Goal: Task Accomplishment & Management: Manage account settings

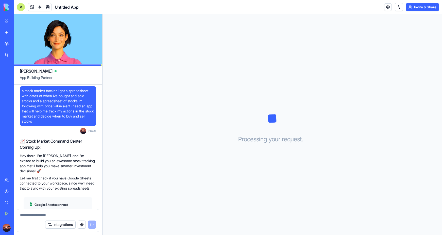
scroll to position [43, 0]
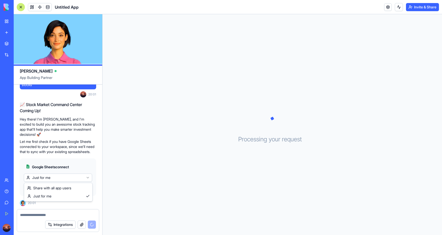
click at [51, 176] on html "BETA My Workspace New app Marketplace Integrations Recent Untitled App AI Logo …" at bounding box center [221, 117] width 442 height 235
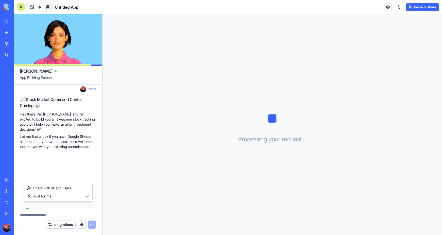
scroll to position [97, 0]
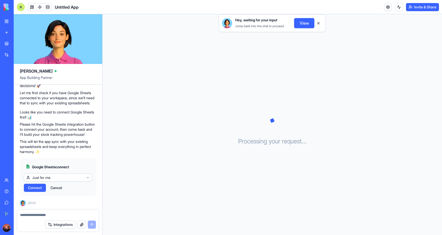
click at [60, 159] on html "BETA My Workspace New app Marketplace Integrations Recent Untitled App AI Logo …" at bounding box center [221, 117] width 442 height 235
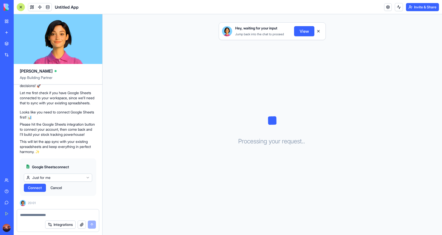
click at [39, 188] on span "Connect" at bounding box center [35, 187] width 14 height 5
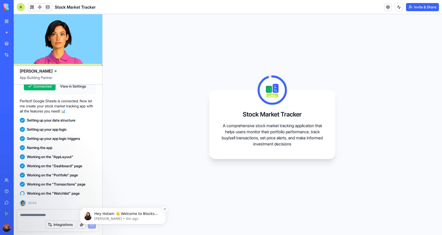
click at [138, 214] on p "Hey Hotam 👋 Welcome to Blocks 🙌 I'm here if you have any questions!" at bounding box center [126, 213] width 65 height 5
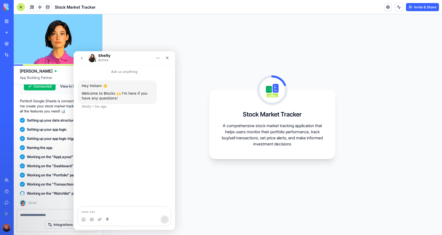
click at [176, 36] on div "Stock Market Tracker A comprehensive stock market tracking application that hel…" at bounding box center [271, 124] width 339 height 221
click at [130, 60] on div "[PERSON_NAME] Active" at bounding box center [120, 58] width 64 height 9
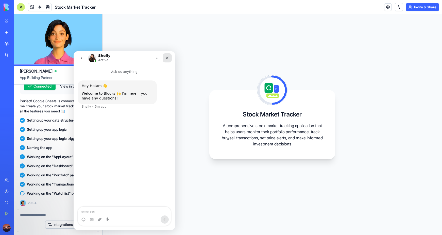
click at [168, 54] on div "Close" at bounding box center [166, 57] width 9 height 9
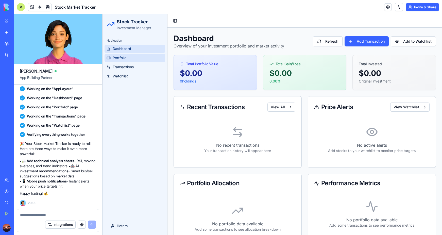
click at [118, 57] on span "Portfolio" at bounding box center [120, 57] width 14 height 5
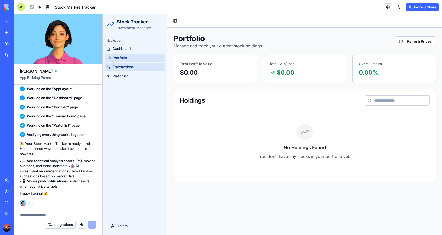
click at [120, 67] on span "Transactions" at bounding box center [123, 66] width 21 height 5
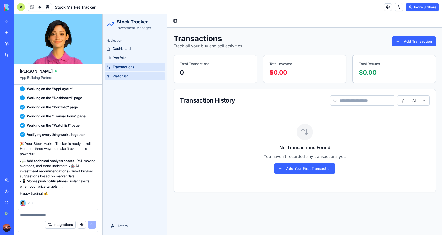
click at [120, 77] on span "Watchlist" at bounding box center [120, 76] width 15 height 5
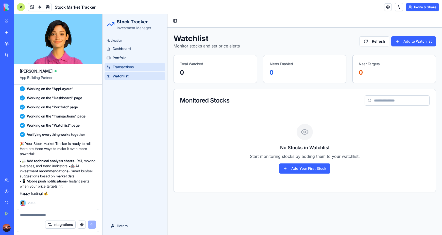
click at [123, 67] on span "Transactions" at bounding box center [123, 66] width 21 height 5
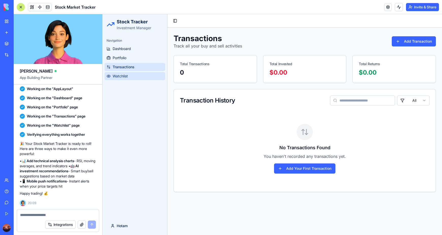
click at [122, 75] on span "Watchlist" at bounding box center [120, 76] width 15 height 5
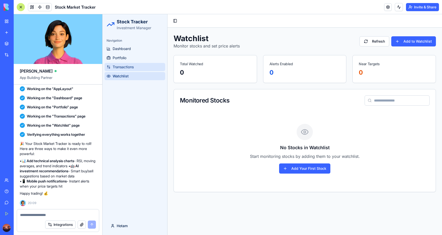
click at [124, 67] on span "Transactions" at bounding box center [123, 66] width 21 height 5
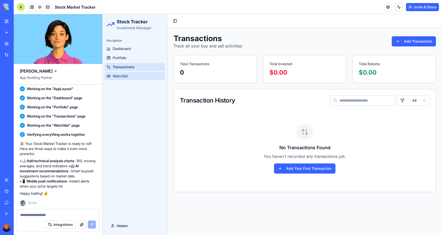
click at [124, 75] on span "Watchlist" at bounding box center [120, 76] width 15 height 5
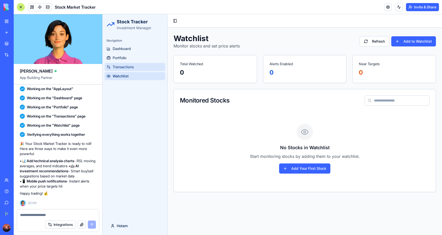
click at [126, 68] on span "Transactions" at bounding box center [123, 66] width 21 height 5
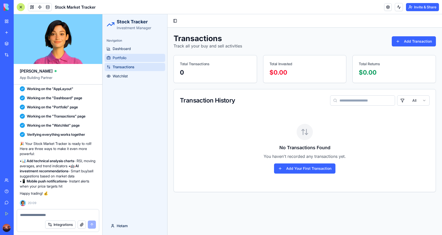
click at [122, 59] on span "Portfolio" at bounding box center [120, 57] width 14 height 5
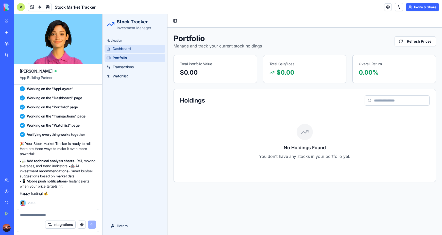
click at [123, 52] on link "Dashboard" at bounding box center [134, 49] width 61 height 8
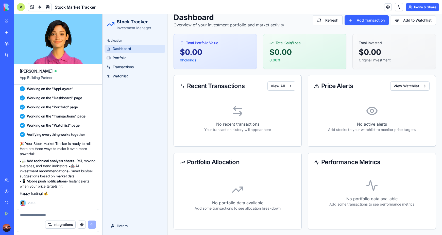
scroll to position [22, 0]
click at [358, 17] on button "Add Transaction" at bounding box center [366, 20] width 44 height 10
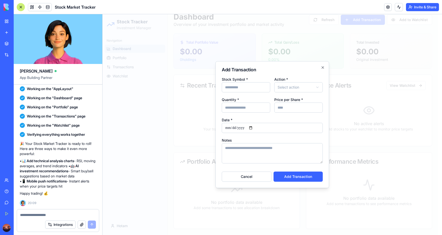
click at [285, 87] on body "**********" at bounding box center [269, 114] width 335 height 242
click at [259, 85] on body "**********" at bounding box center [269, 114] width 335 height 242
click at [250, 152] on textarea "Notes" at bounding box center [272, 153] width 101 height 20
click at [153, 163] on div at bounding box center [271, 124] width 339 height 221
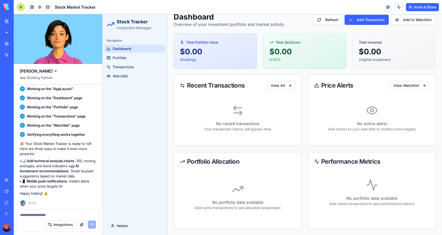
scroll to position [0, 0]
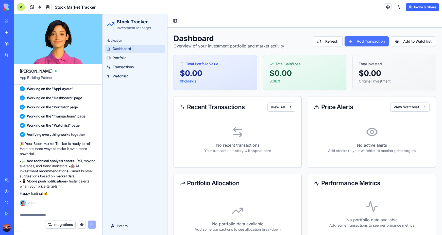
click at [360, 40] on button "Add Transaction" at bounding box center [366, 41] width 44 height 10
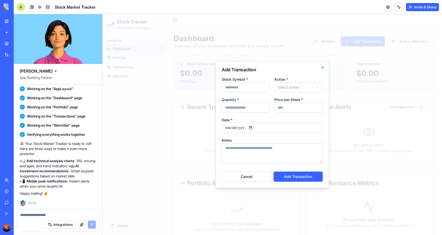
click at [240, 87] on input "Stock Symbol *" at bounding box center [246, 87] width 48 height 10
click at [240, 91] on input "Stock Symbol *" at bounding box center [246, 87] width 48 height 10
click at [287, 85] on body "**********" at bounding box center [269, 135] width 335 height 242
click at [240, 110] on input "Quantity *" at bounding box center [246, 107] width 48 height 10
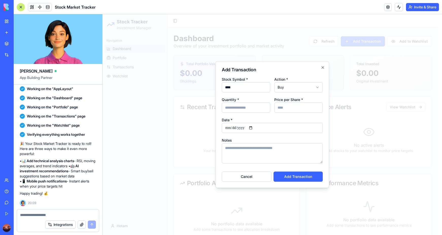
drag, startPoint x: 240, startPoint y: 89, endPoint x: 215, endPoint y: 88, distance: 24.1
click at [215, 88] on div "**********" at bounding box center [272, 124] width 114 height 127
type input "***"
click at [228, 107] on input "Quantity *" at bounding box center [246, 107] width 48 height 10
type input "*"
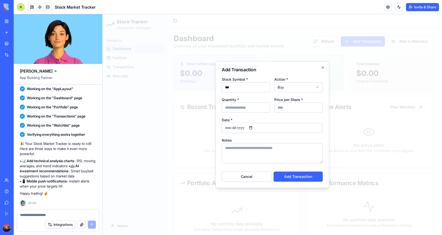
click at [289, 109] on input "Price per Share *" at bounding box center [298, 107] width 48 height 10
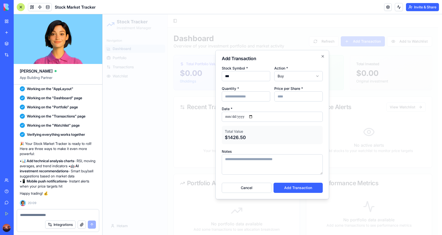
type input "*****"
click at [255, 116] on input "**********" at bounding box center [272, 117] width 101 height 10
type input "**********"
click at [293, 187] on button "Add Transaction" at bounding box center [297, 188] width 49 height 10
click at [289, 186] on button "Add Transaction" at bounding box center [297, 188] width 49 height 10
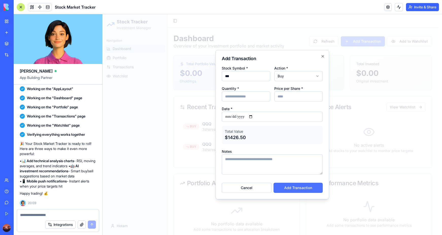
click at [299, 186] on button "Add Transaction" at bounding box center [297, 188] width 49 height 10
click at [257, 186] on button "Cancel" at bounding box center [247, 188] width 50 height 10
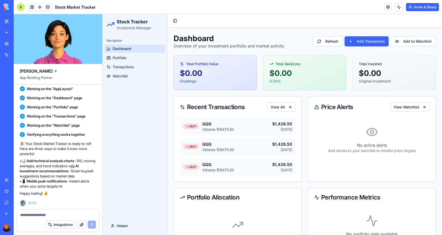
click at [243, 123] on div "BUY QQQ 3 shares @ $475.50 $1,426.50 [DATE]" at bounding box center [237, 126] width 115 height 17
click at [243, 125] on div "BUY QQQ 3 shares @ $475.50 $1,426.50 [DATE]" at bounding box center [237, 126] width 115 height 17
drag, startPoint x: 243, startPoint y: 125, endPoint x: 225, endPoint y: 125, distance: 18.0
click at [226, 126] on div "BUY QQQ 3 shares @ $475.50 $1,426.50 [DATE]" at bounding box center [237, 126] width 115 height 17
click at [213, 109] on div "Recent Transactions" at bounding box center [212, 107] width 65 height 6
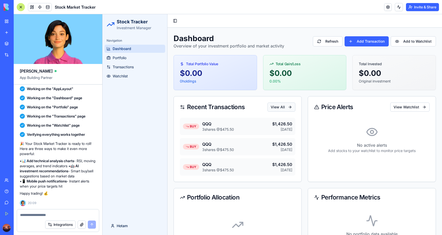
click at [284, 110] on button "View All" at bounding box center [281, 106] width 28 height 9
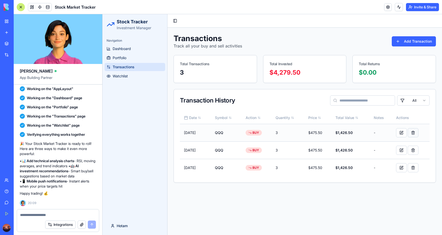
click at [412, 131] on button "button" at bounding box center [412, 132] width 11 height 9
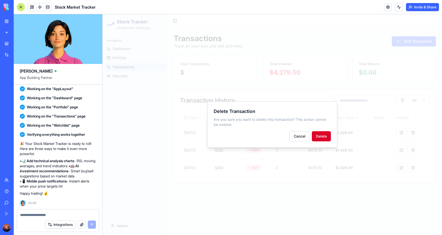
click at [319, 137] on button "Delete" at bounding box center [321, 136] width 19 height 10
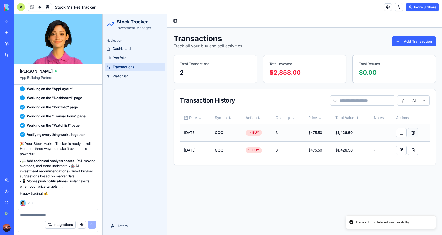
click at [414, 134] on button "button" at bounding box center [412, 132] width 11 height 9
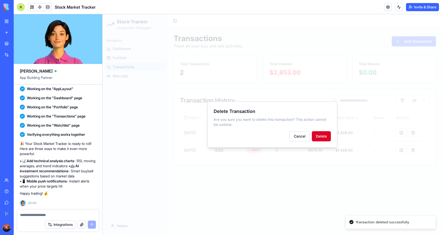
click at [325, 137] on button "Delete" at bounding box center [321, 136] width 19 height 10
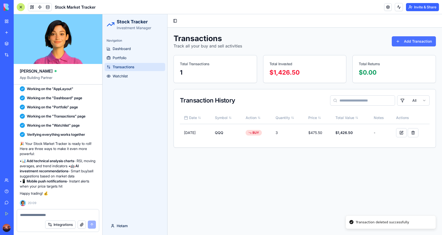
click at [412, 40] on button "Add Transaction" at bounding box center [413, 41] width 44 height 10
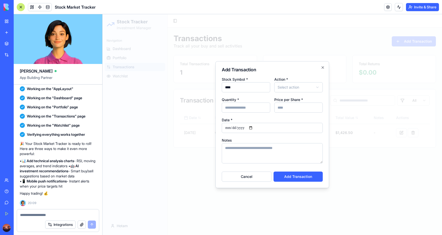
type input "****"
click at [279, 88] on body "**********" at bounding box center [271, 124] width 339 height 221
click at [239, 110] on input "Quantity *" at bounding box center [246, 107] width 48 height 10
type input "**"
click at [292, 107] on input "Price per Share *" at bounding box center [298, 107] width 48 height 10
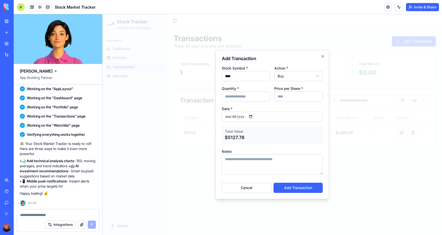
type input "******"
click at [253, 117] on input "**********" at bounding box center [272, 117] width 101 height 10
type input "**********"
click at [286, 186] on button "Add Transaction" at bounding box center [297, 188] width 49 height 10
click at [255, 187] on button "Cancel" at bounding box center [247, 188] width 50 height 10
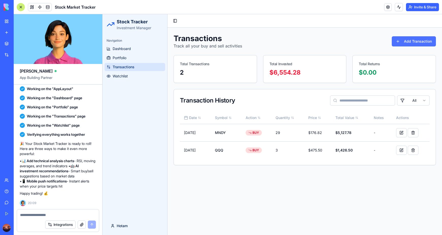
click at [405, 39] on button "Add Transaction" at bounding box center [413, 41] width 44 height 10
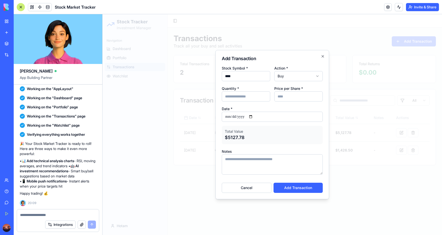
click at [236, 76] on input "****" at bounding box center [246, 76] width 48 height 10
type input "****"
click at [236, 97] on input "**" at bounding box center [246, 96] width 48 height 10
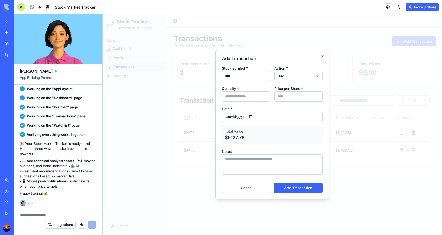
click at [236, 97] on input "**" at bounding box center [246, 96] width 48 height 10
drag, startPoint x: 236, startPoint y: 97, endPoint x: 219, endPoint y: 96, distance: 17.0
click at [219, 96] on div "**********" at bounding box center [272, 124] width 114 height 149
type input "***"
drag, startPoint x: 294, startPoint y: 97, endPoint x: 259, endPoint y: 97, distance: 34.5
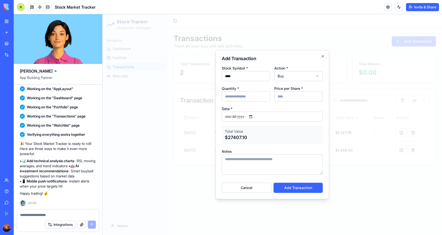
click at [259, 97] on div "Quantity * *** Price per Share * ******" at bounding box center [272, 93] width 101 height 16
type input "****"
click at [255, 117] on input "**********" at bounding box center [272, 117] width 101 height 10
click at [292, 187] on button "Add Transaction" at bounding box center [297, 188] width 49 height 10
click at [251, 189] on button "Cancel" at bounding box center [247, 188] width 50 height 10
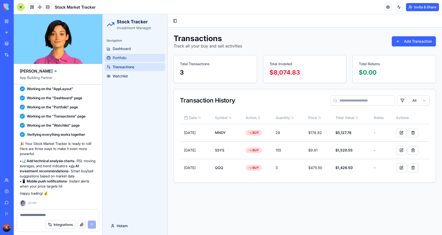
click at [120, 60] on span "Portfolio" at bounding box center [120, 57] width 14 height 5
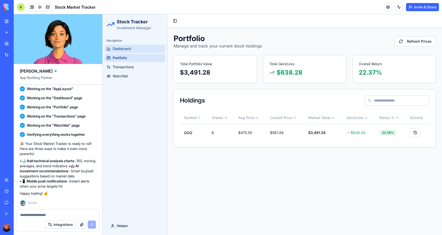
click at [120, 48] on span "Dashboard" at bounding box center [122, 48] width 18 height 5
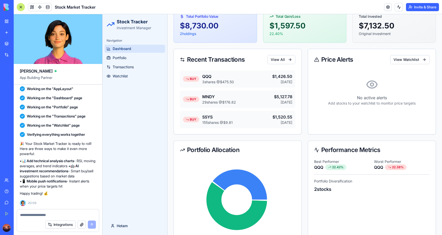
scroll to position [40, 0]
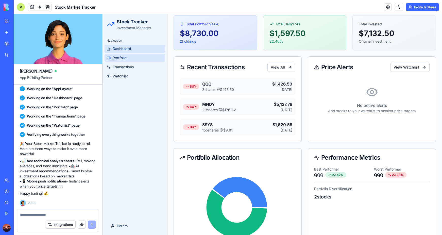
click at [124, 55] on span "Portfolio" at bounding box center [120, 57] width 14 height 5
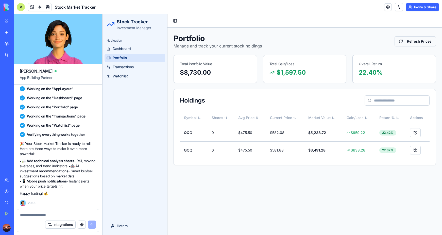
click at [399, 41] on button "Refresh Prices" at bounding box center [414, 41] width 41 height 10
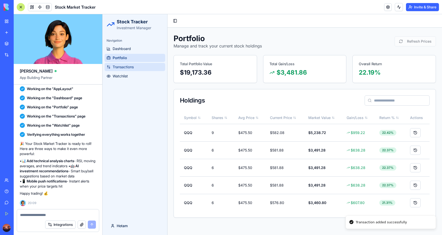
click at [120, 68] on span "Transactions" at bounding box center [123, 66] width 21 height 5
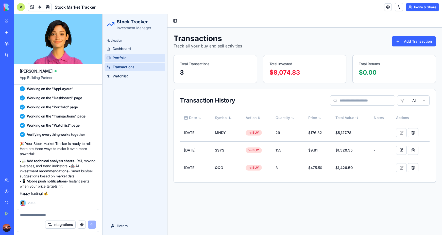
click at [126, 57] on span "Portfolio" at bounding box center [120, 57] width 14 height 5
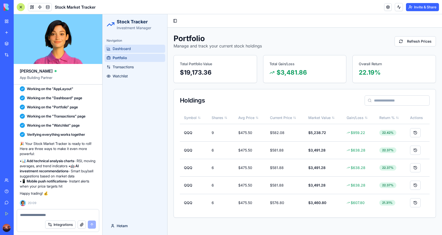
click at [116, 47] on span "Dashboard" at bounding box center [122, 48] width 18 height 5
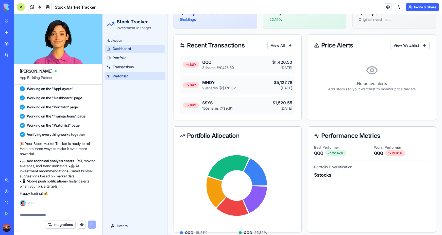
scroll to position [25, 0]
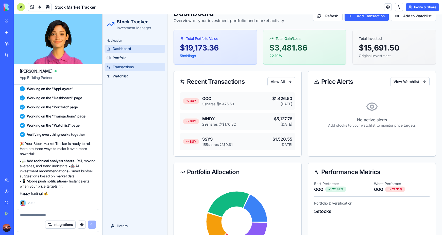
click at [122, 65] on span "Transactions" at bounding box center [123, 66] width 21 height 5
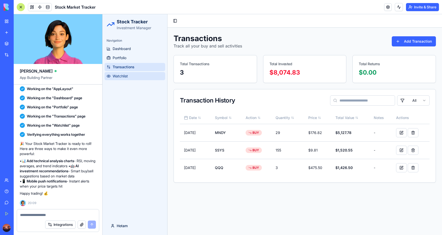
click at [130, 78] on link "Watchlist" at bounding box center [134, 76] width 61 height 8
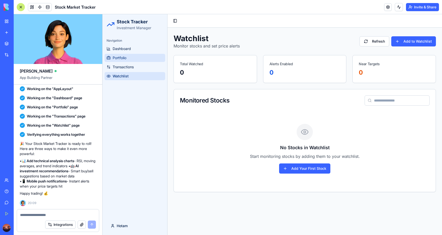
click at [118, 60] on span "Portfolio" at bounding box center [120, 57] width 14 height 5
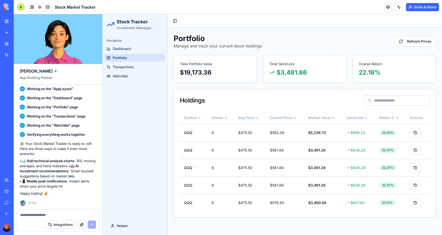
click at [51, 215] on textarea at bounding box center [58, 214] width 76 height 5
type textarea "**********"
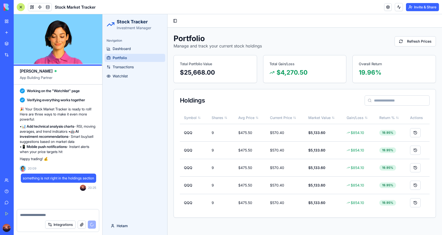
scroll to position [371, 0]
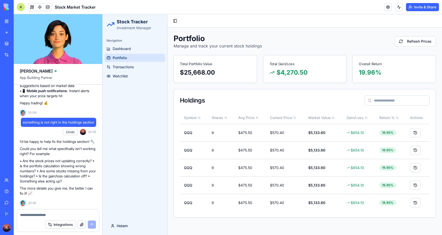
click at [39, 213] on textarea at bounding box center [58, 214] width 76 height 5
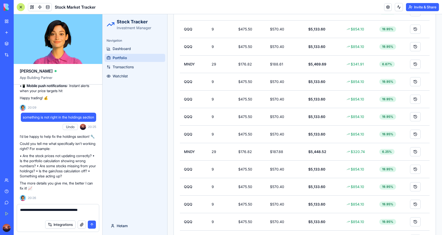
scroll to position [376, 0]
drag, startPoint x: 34, startPoint y: 214, endPoint x: 23, endPoint y: 210, distance: 12.0
click at [23, 210] on textarea "**********" at bounding box center [58, 212] width 76 height 10
type textarea "**********"
click at [95, 223] on button "submit" at bounding box center [92, 224] width 8 height 8
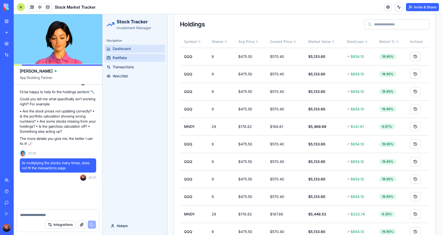
scroll to position [430, 0]
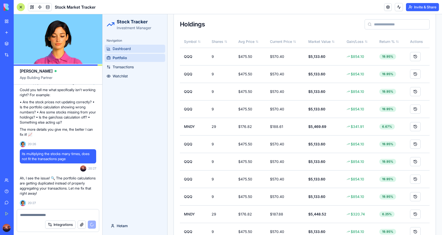
click at [120, 47] on span "Dashboard" at bounding box center [122, 48] width 18 height 5
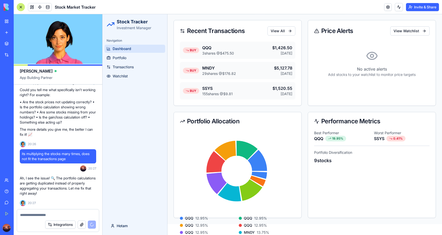
scroll to position [439, 0]
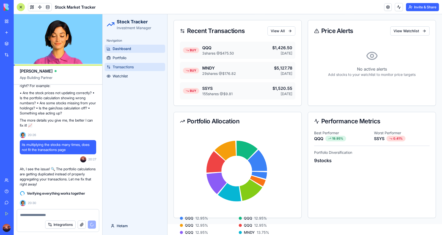
click at [116, 67] on span "Transactions" at bounding box center [123, 66] width 21 height 5
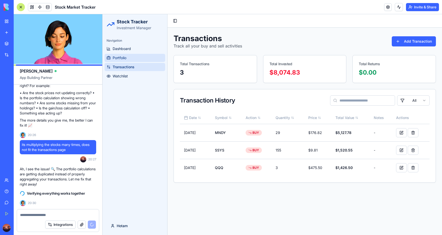
click at [115, 58] on span "Portfolio" at bounding box center [120, 57] width 14 height 5
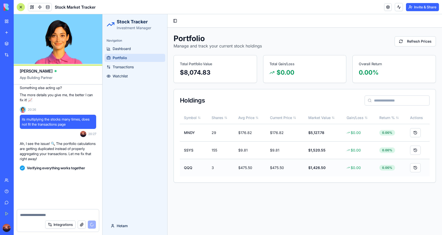
scroll to position [498, 0]
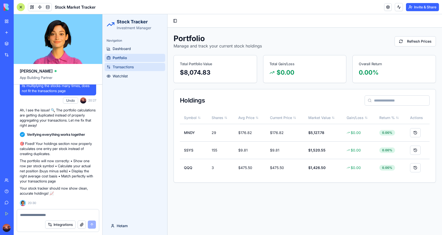
click at [128, 68] on span "Transactions" at bounding box center [123, 66] width 21 height 5
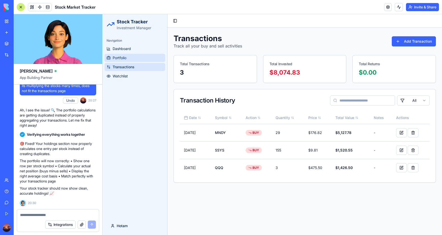
click at [129, 57] on link "Portfolio" at bounding box center [134, 58] width 61 height 8
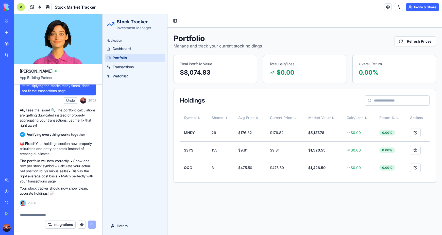
click at [64, 212] on textarea at bounding box center [58, 214] width 76 height 5
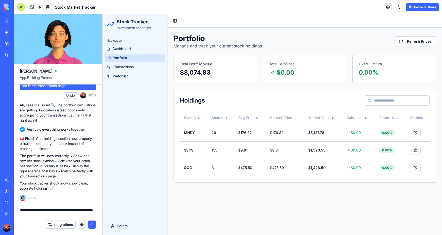
type textarea "**********"
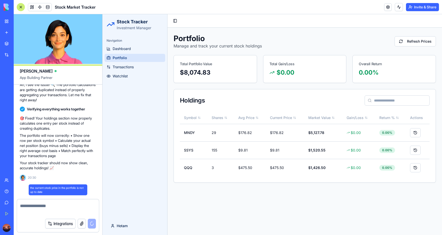
scroll to position [522, 0]
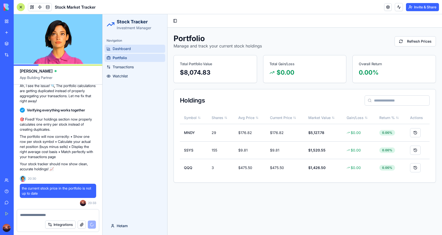
click at [112, 48] on link "Dashboard" at bounding box center [134, 49] width 61 height 8
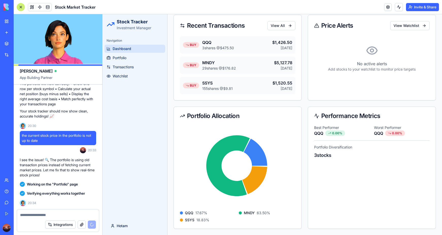
scroll to position [644, 0]
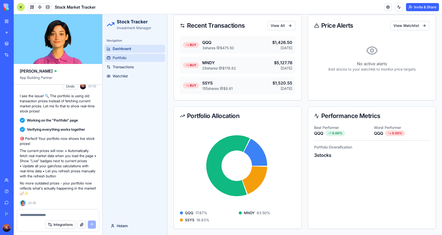
click at [118, 59] on span "Portfolio" at bounding box center [120, 57] width 14 height 5
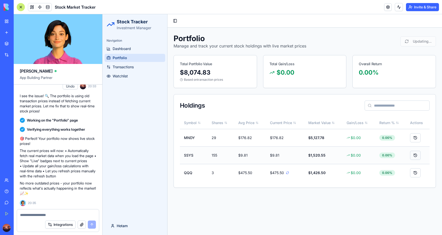
click at [414, 152] on button at bounding box center [415, 155] width 11 height 9
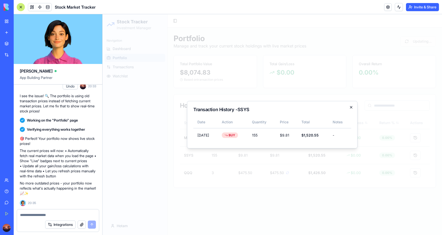
click at [351, 108] on icon "button" at bounding box center [351, 107] width 4 height 4
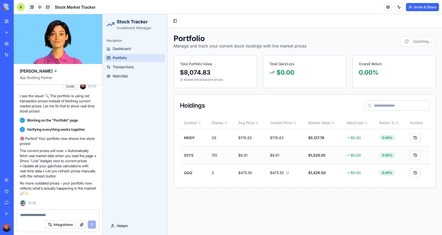
click at [279, 156] on div "$9.81" at bounding box center [285, 155] width 30 height 5
click at [281, 139] on span "$176.82" at bounding box center [277, 137] width 14 height 5
click at [117, 48] on span "Dashboard" at bounding box center [122, 48] width 18 height 5
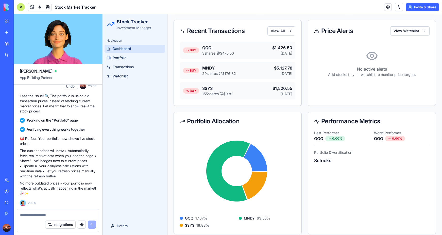
scroll to position [81, 0]
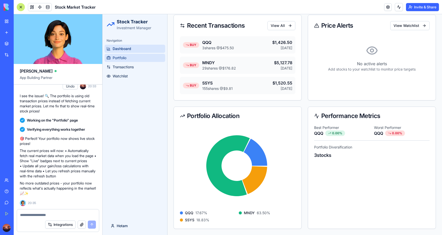
click at [120, 58] on span "Portfolio" at bounding box center [120, 57] width 14 height 5
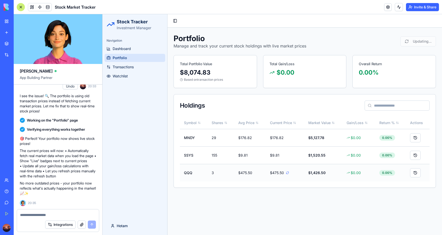
click at [282, 173] on span "$475.50" at bounding box center [277, 172] width 14 height 5
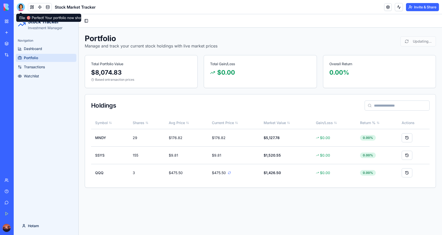
click at [19, 6] on div at bounding box center [21, 7] width 8 height 8
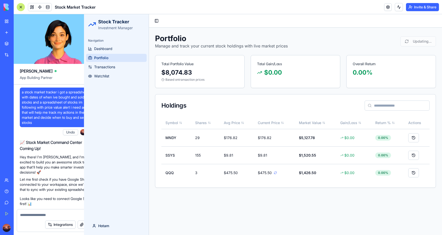
scroll to position [644, 0]
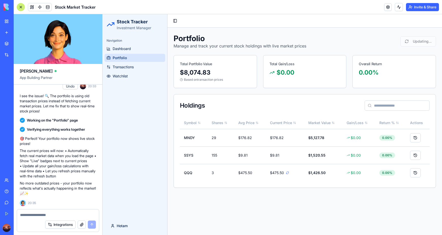
click at [55, 215] on textarea at bounding box center [58, 214] width 76 height 5
click at [54, 213] on textarea at bounding box center [58, 214] width 76 height 5
type textarea "*"
type textarea "**********"
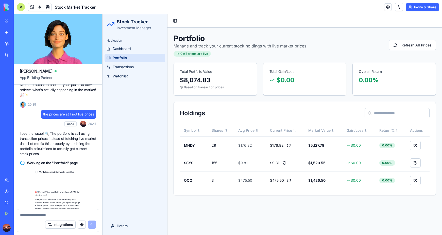
scroll to position [790, 0]
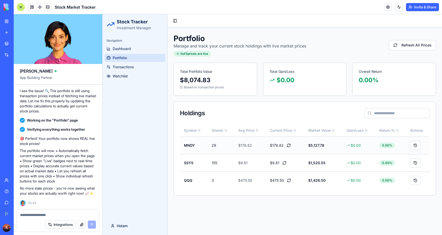
click at [288, 144] on button at bounding box center [288, 145] width 6 height 6
click at [285, 164] on button at bounding box center [284, 163] width 6 height 6
click at [289, 180] on button at bounding box center [289, 180] width 6 height 6
click at [181, 53] on div "0 of 3 prices are live" at bounding box center [191, 54] width 37 height 6
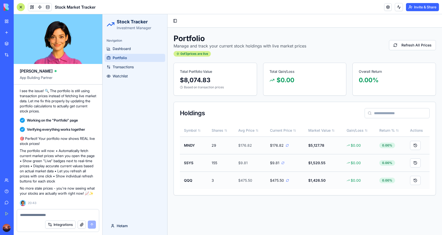
click at [208, 55] on div "0 of 3 prices are live" at bounding box center [191, 54] width 37 height 6
click at [118, 51] on span "Dashboard" at bounding box center [122, 48] width 18 height 5
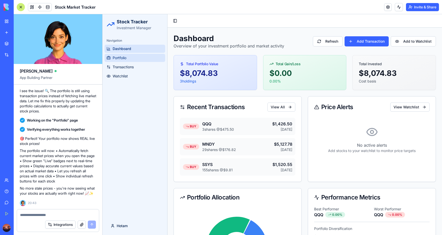
click at [122, 56] on span "Portfolio" at bounding box center [120, 57] width 14 height 5
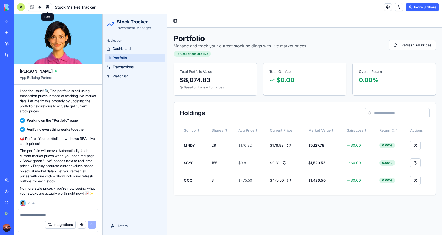
click at [47, 6] on link at bounding box center [48, 7] width 8 height 8
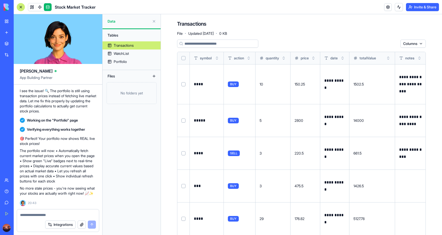
drag, startPoint x: 421, startPoint y: 57, endPoint x: 425, endPoint y: 57, distance: 3.8
click at [425, 57] on div "**********" at bounding box center [301, 146] width 281 height 264
click at [414, 60] on span "notes" at bounding box center [409, 58] width 9 height 5
click at [41, 5] on span at bounding box center [40, 7] width 14 height 14
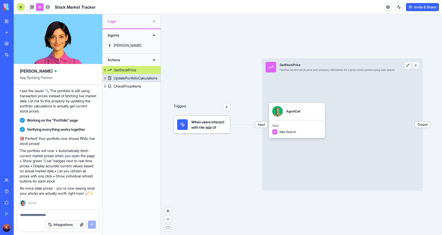
click at [130, 79] on div "UpdatePortfolioCalculations" at bounding box center [136, 78] width 44 height 5
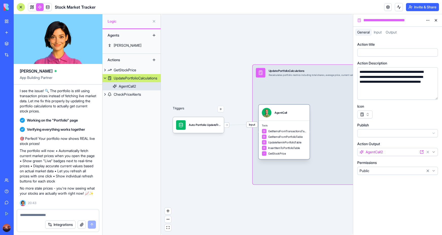
click at [120, 85] on div "AgentCall2" at bounding box center [127, 86] width 17 height 5
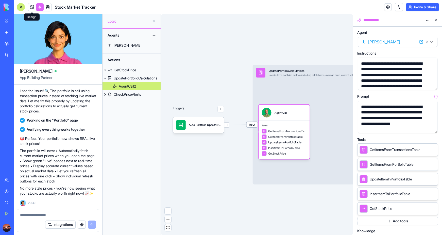
click at [32, 7] on link at bounding box center [32, 7] width 8 height 8
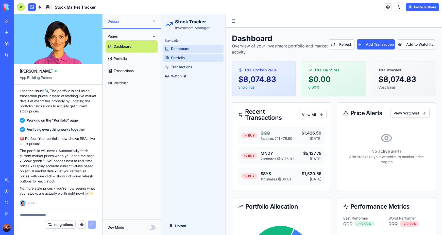
click at [178, 56] on span "Portfolio" at bounding box center [178, 57] width 14 height 5
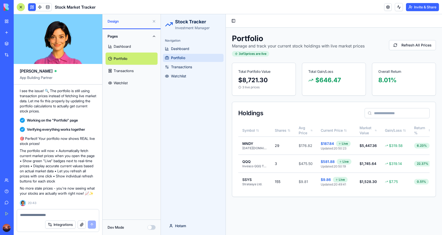
scroll to position [790, 0]
click at [126, 46] on link "Dashboard" at bounding box center [131, 46] width 52 height 12
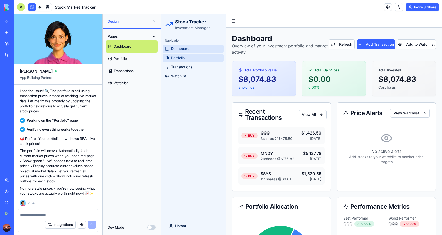
click at [174, 56] on span "Portfolio" at bounding box center [178, 57] width 14 height 5
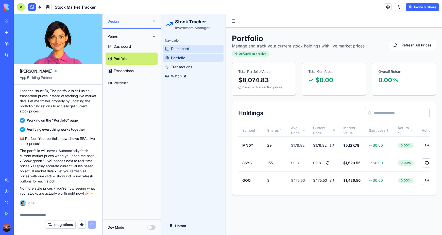
click at [176, 49] on span "Dashboard" at bounding box center [180, 48] width 18 height 5
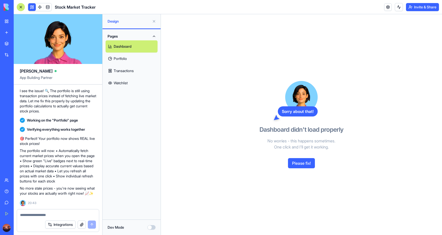
click at [299, 163] on button "Please fix!" at bounding box center [301, 163] width 27 height 10
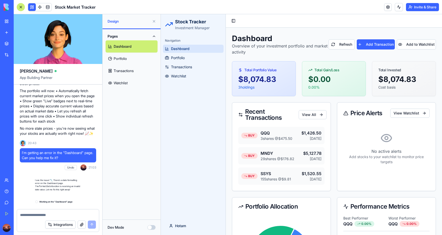
scroll to position [939, 0]
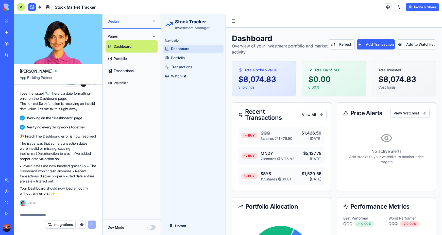
click at [153, 21] on button at bounding box center [154, 21] width 8 height 8
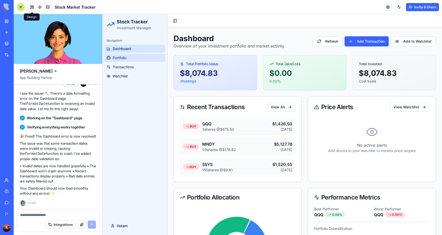
click at [126, 58] on span "Portfolio" at bounding box center [120, 57] width 14 height 5
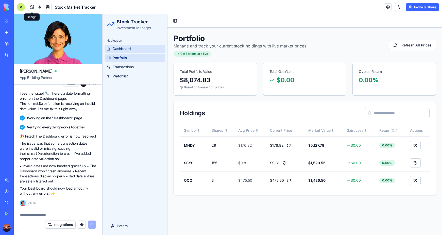
click at [126, 48] on span "Dashboard" at bounding box center [122, 48] width 18 height 5
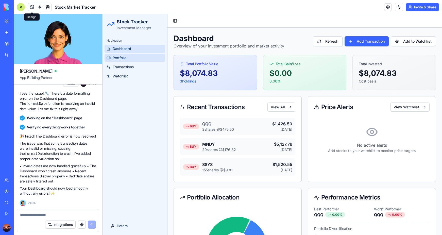
click at [125, 59] on span "Portfolio" at bounding box center [120, 57] width 14 height 5
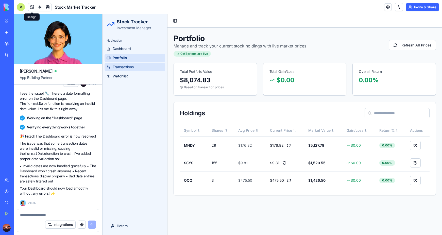
click at [126, 64] on link "Transactions" at bounding box center [134, 67] width 61 height 8
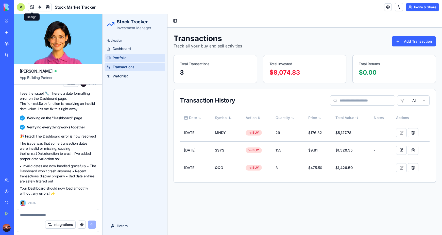
click at [125, 59] on span "Portfolio" at bounding box center [120, 57] width 14 height 5
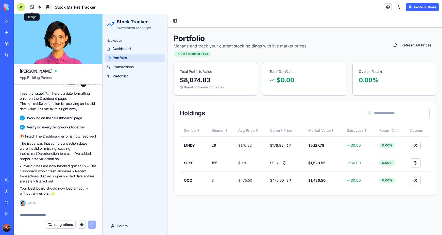
click at [406, 45] on button "Refresh All Prices" at bounding box center [412, 45] width 47 height 10
